Goal: Find specific page/section: Find specific page/section

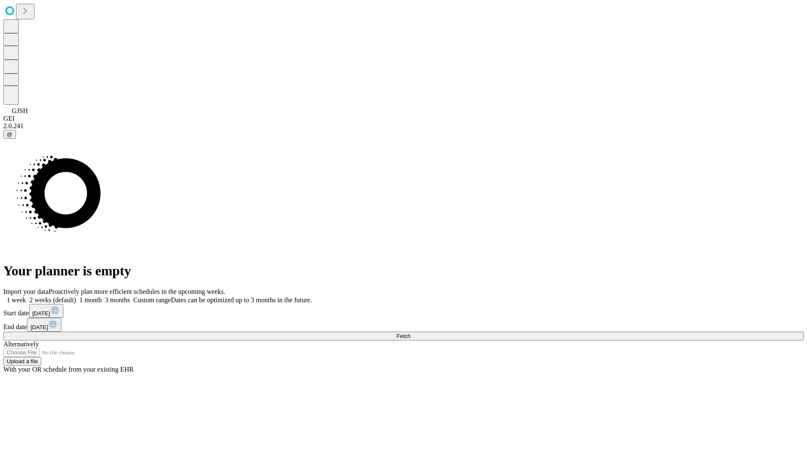
click at [410, 333] on span "Fetch" at bounding box center [404, 336] width 14 height 6
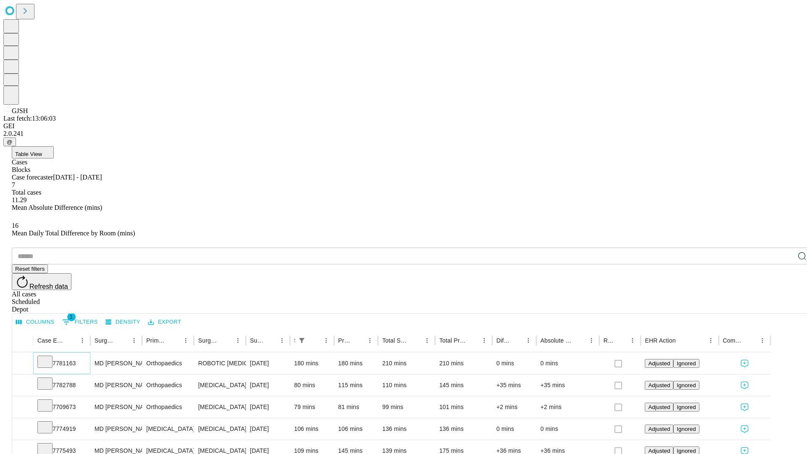
click at [49, 357] on icon at bounding box center [45, 361] width 8 height 8
